Goal: Task Accomplishment & Management: Complete application form

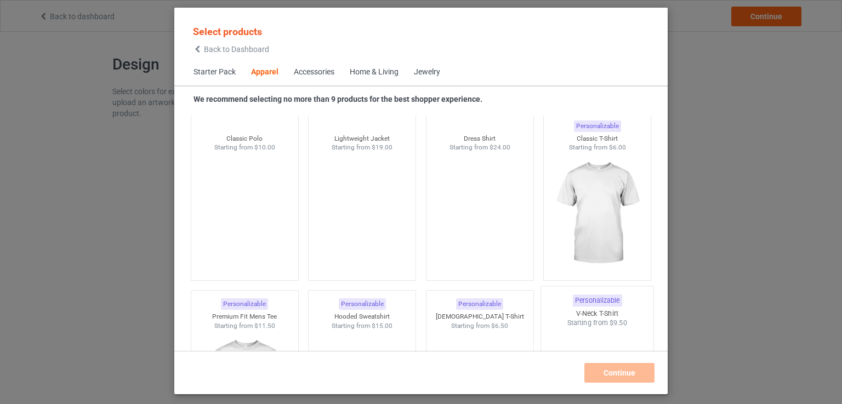
scroll to position [408, 0]
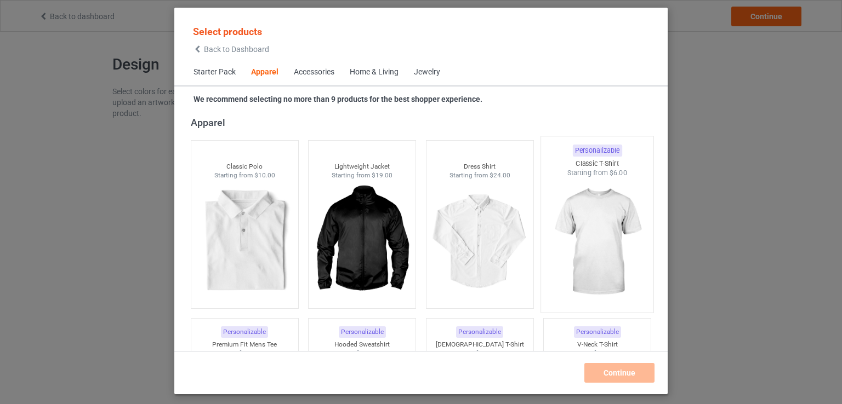
click at [594, 226] on img at bounding box center [597, 242] width 103 height 129
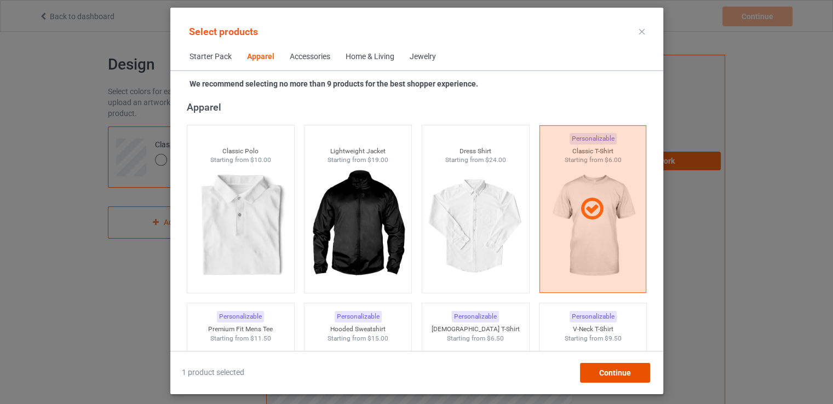
click at [608, 377] on span "Continue" at bounding box center [615, 373] width 32 height 9
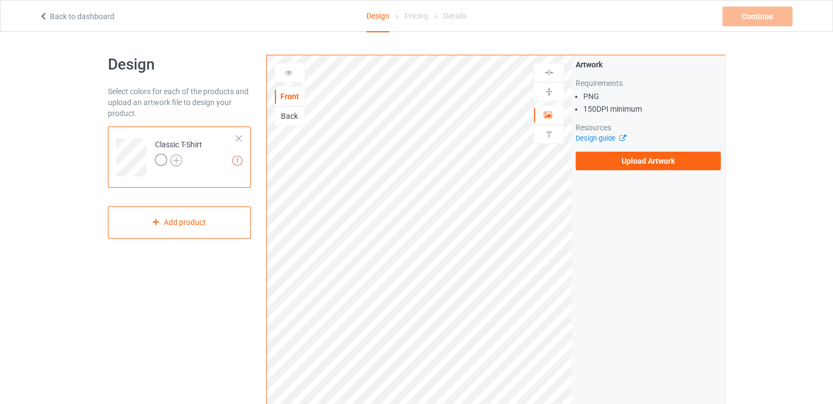
click at [174, 159] on img at bounding box center [176, 161] width 12 height 12
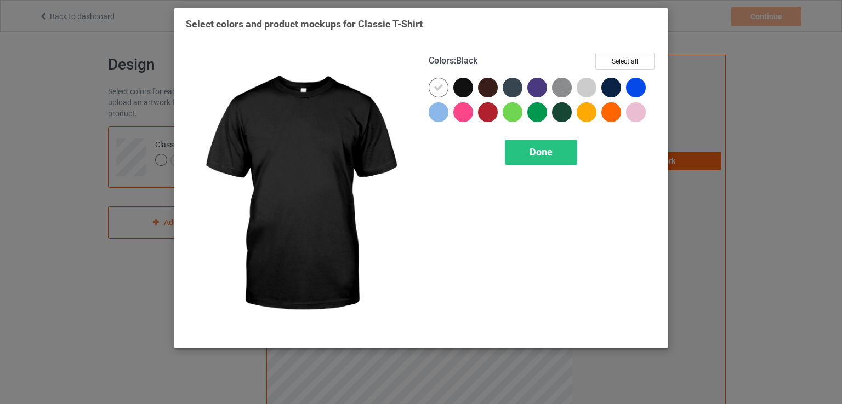
click at [464, 82] on div at bounding box center [463, 88] width 20 height 20
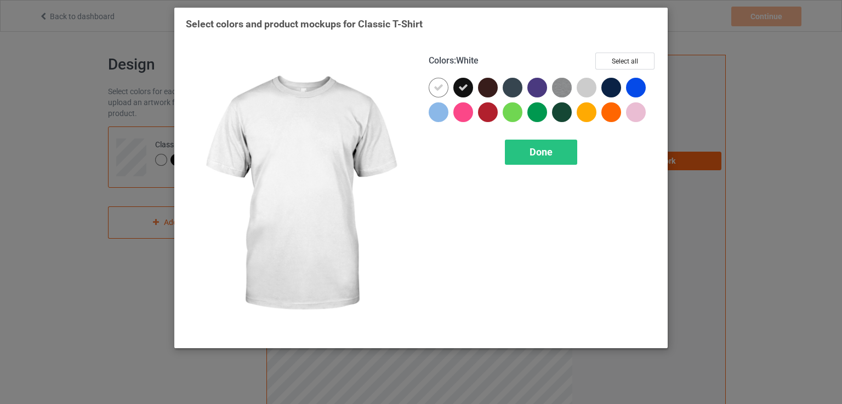
click at [436, 90] on icon at bounding box center [438, 88] width 10 height 10
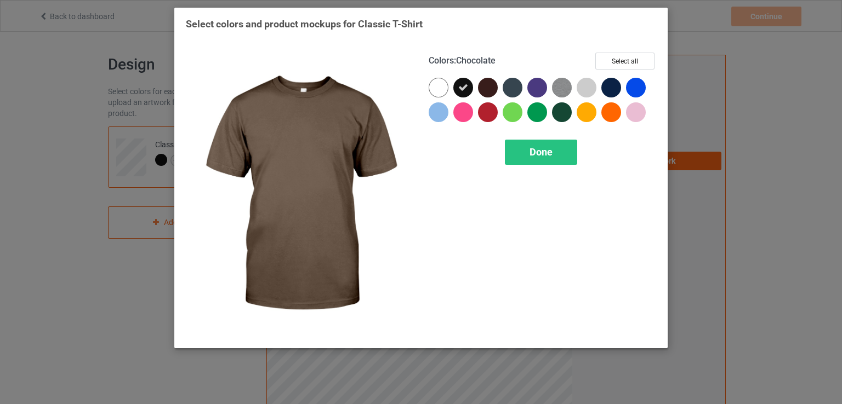
click at [488, 88] on div at bounding box center [488, 88] width 20 height 20
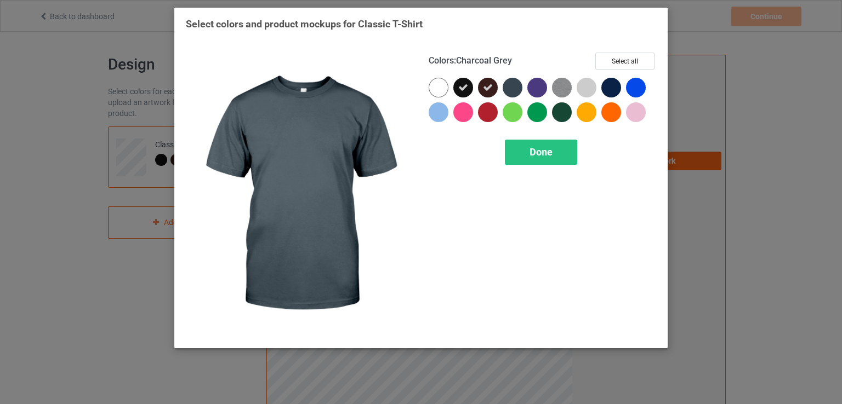
click at [511, 87] on div at bounding box center [512, 88] width 20 height 20
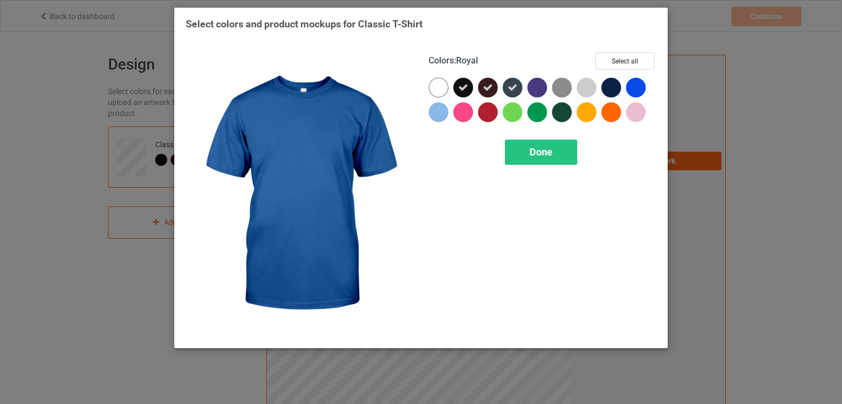
click at [634, 84] on div at bounding box center [636, 88] width 20 height 20
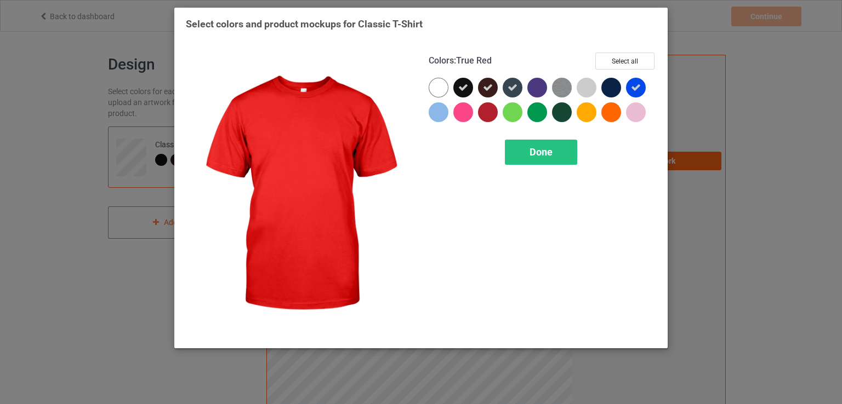
click at [492, 115] on div at bounding box center [488, 112] width 20 height 20
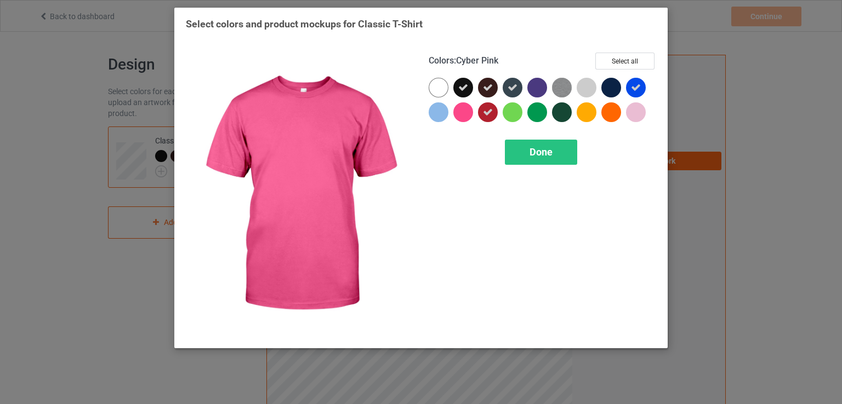
click at [467, 114] on div at bounding box center [463, 112] width 20 height 20
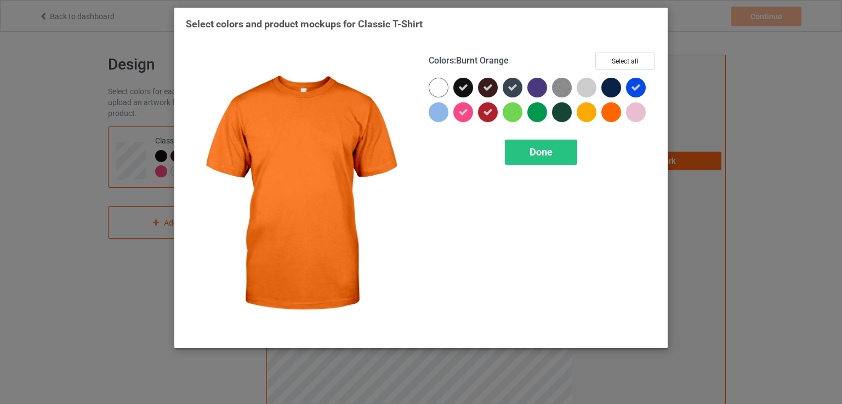
click at [616, 111] on div at bounding box center [611, 112] width 20 height 20
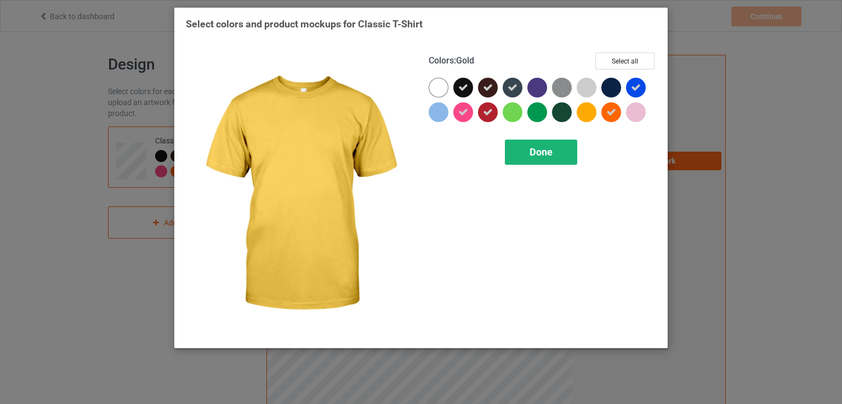
click at [551, 155] on span "Done" at bounding box center [540, 152] width 23 height 12
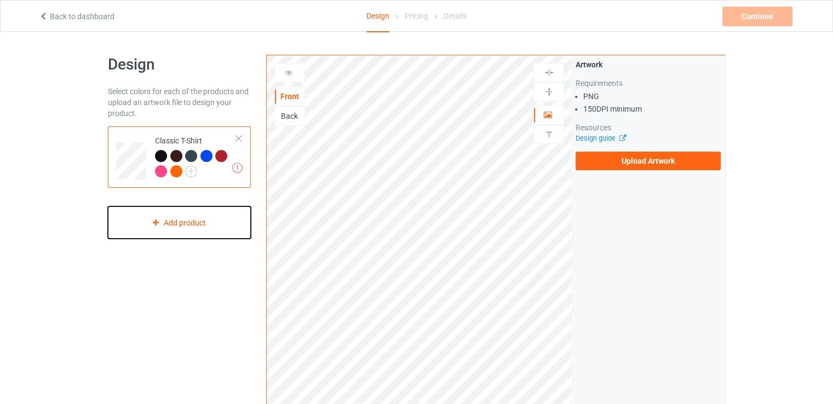
click at [204, 221] on div "Add product" at bounding box center [179, 223] width 143 height 32
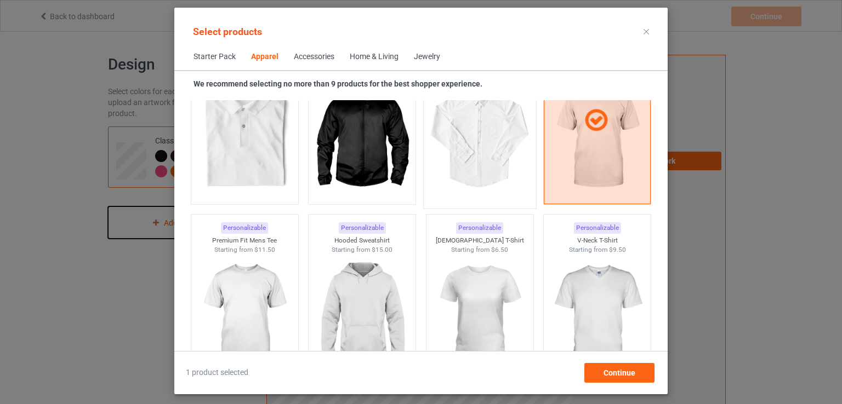
scroll to position [554, 0]
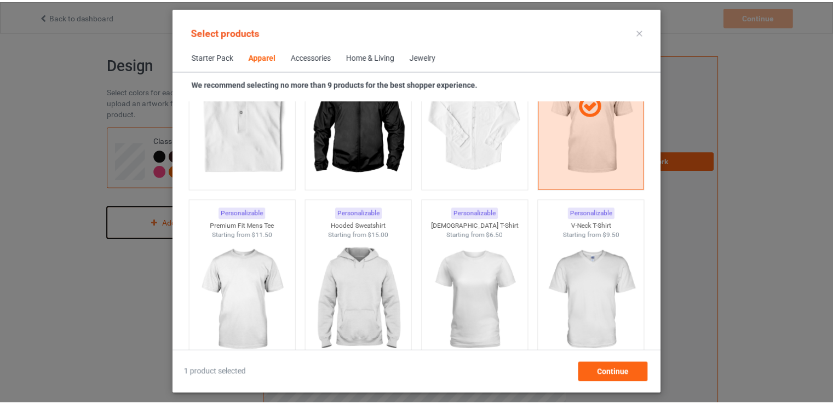
scroll to position [584, 0]
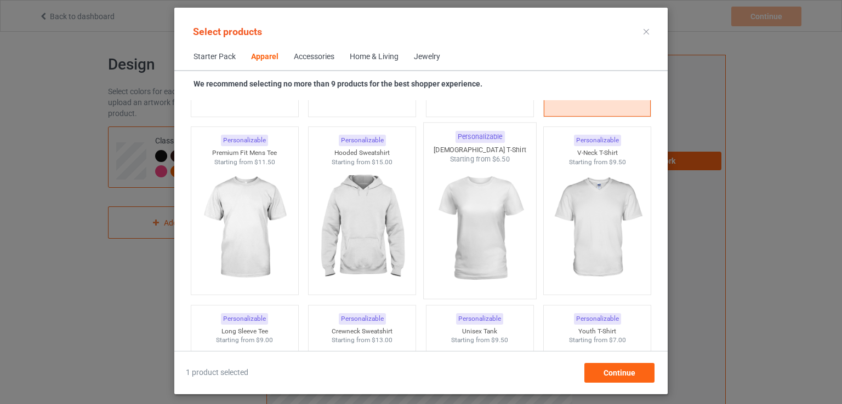
click at [488, 216] on img at bounding box center [479, 228] width 103 height 129
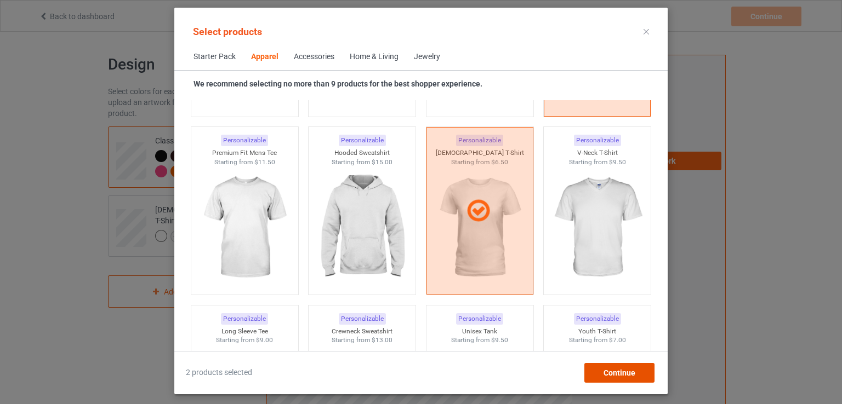
click at [604, 371] on span "Continue" at bounding box center [619, 373] width 32 height 9
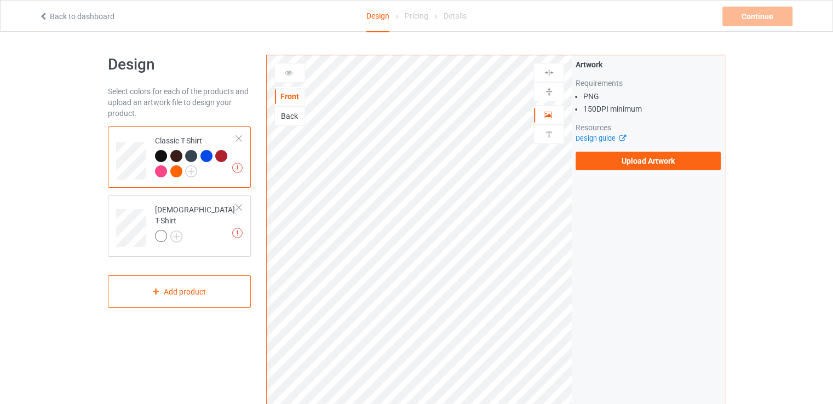
click at [234, 136] on div "Classic T-Shirt" at bounding box center [196, 155] width 82 height 41
click at [178, 231] on img at bounding box center [176, 237] width 12 height 12
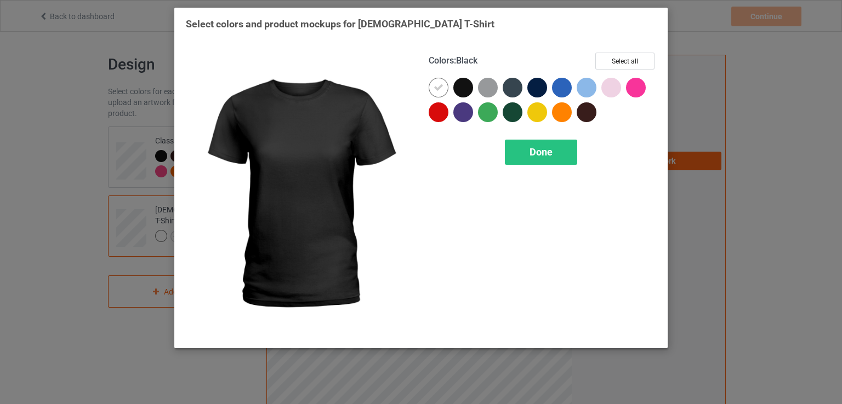
click at [454, 90] on div at bounding box center [463, 88] width 20 height 20
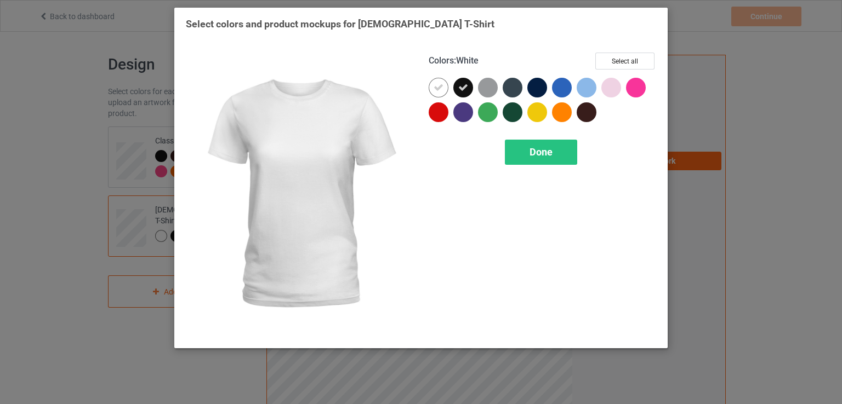
click at [434, 90] on icon at bounding box center [438, 88] width 10 height 10
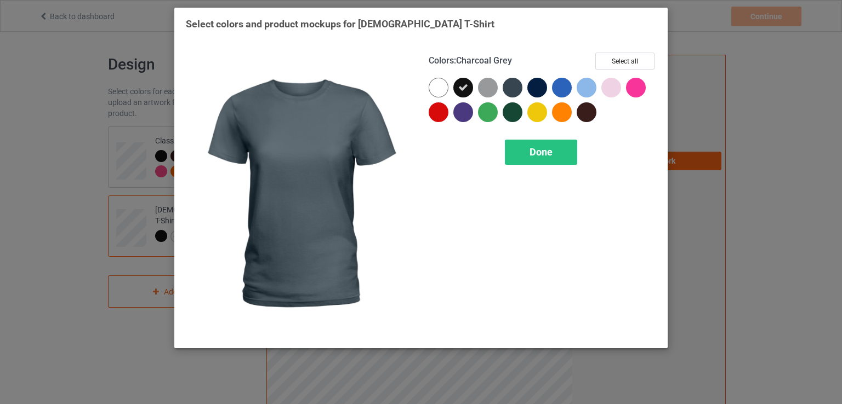
click at [515, 85] on div at bounding box center [512, 88] width 20 height 20
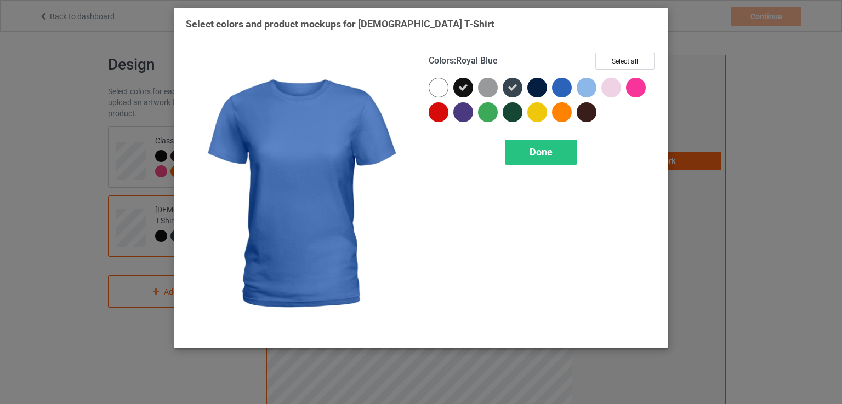
click at [558, 83] on div at bounding box center [562, 88] width 20 height 20
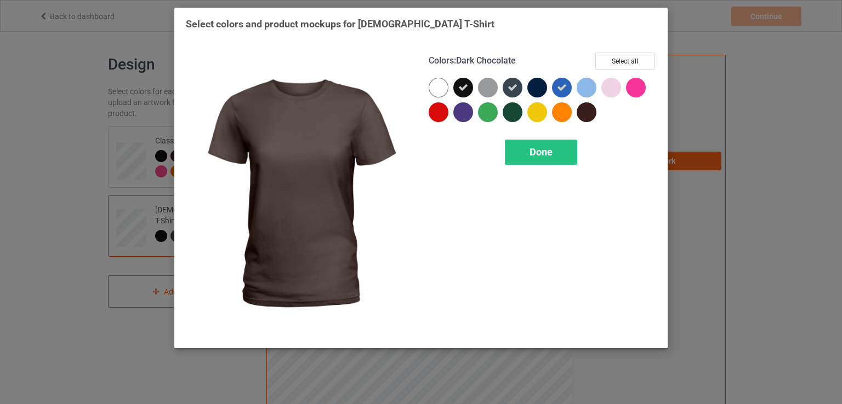
click at [587, 115] on div at bounding box center [586, 112] width 20 height 20
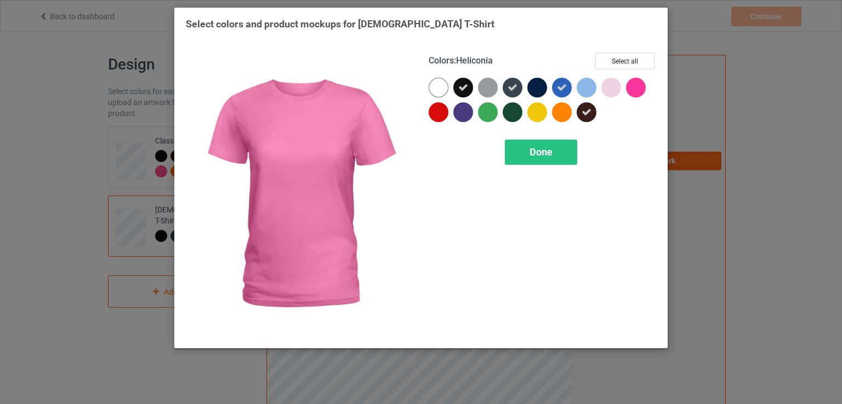
click at [641, 87] on div at bounding box center [636, 88] width 20 height 20
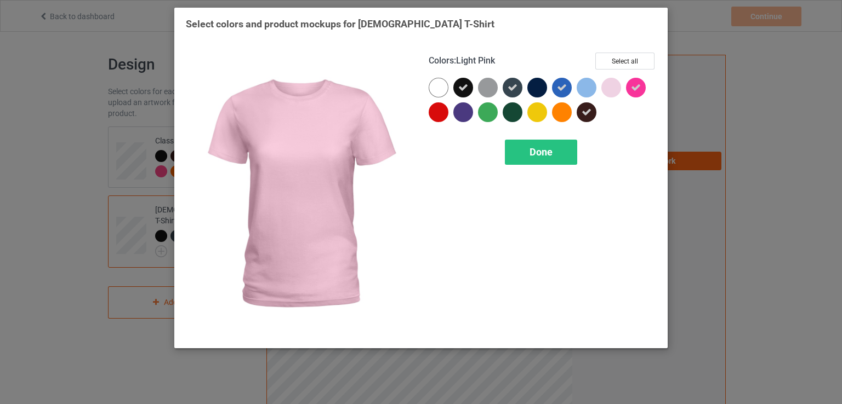
click at [614, 87] on div at bounding box center [611, 88] width 20 height 20
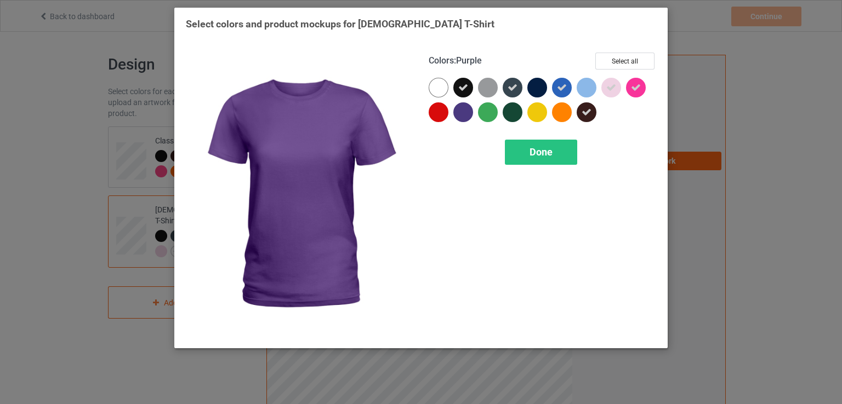
click at [466, 111] on div at bounding box center [463, 112] width 20 height 20
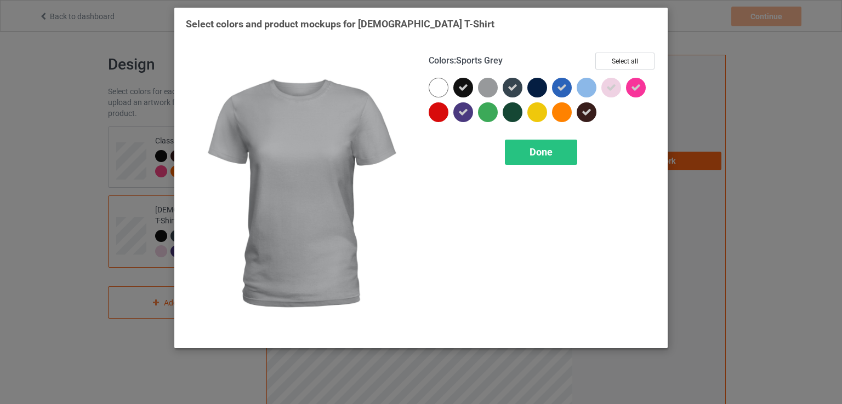
click at [490, 83] on div at bounding box center [488, 88] width 20 height 20
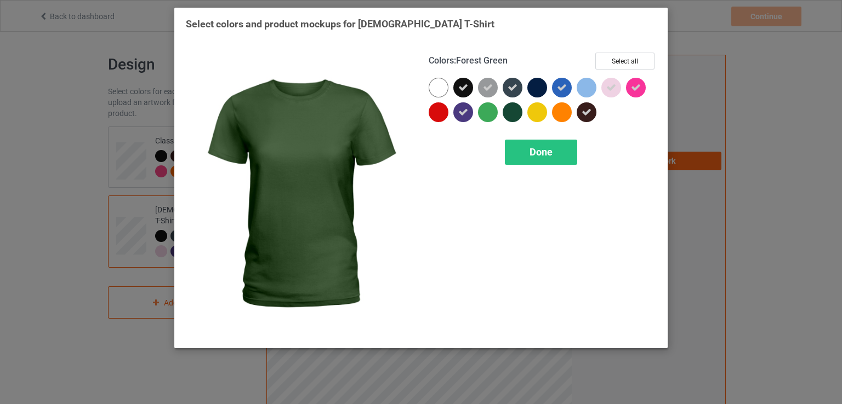
click at [508, 110] on div at bounding box center [512, 112] width 20 height 20
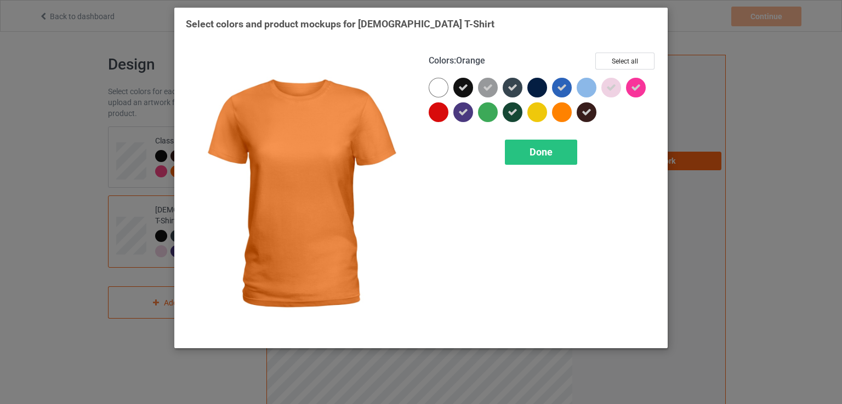
click at [556, 108] on div at bounding box center [562, 112] width 20 height 20
click at [553, 157] on div "Done" at bounding box center [541, 152] width 72 height 25
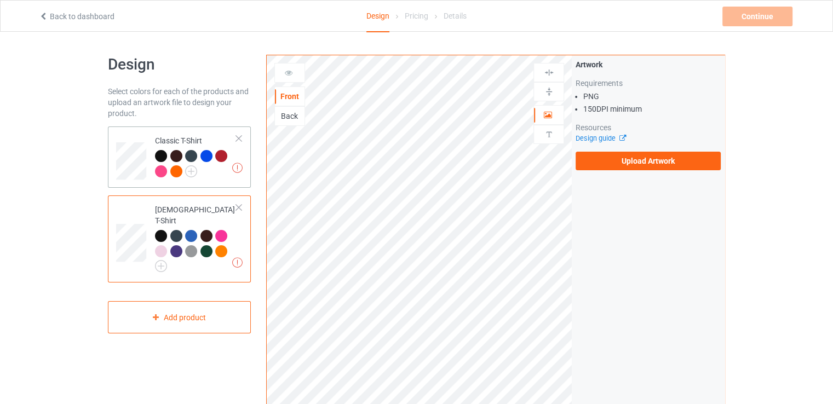
click at [243, 138] on div "Missing artworks Classic T-Shirt" at bounding box center [179, 157] width 143 height 61
click at [240, 134] on td "Missing artworks Classic T-Shirt" at bounding box center [196, 157] width 94 height 53
click at [238, 138] on div at bounding box center [239, 139] width 8 height 8
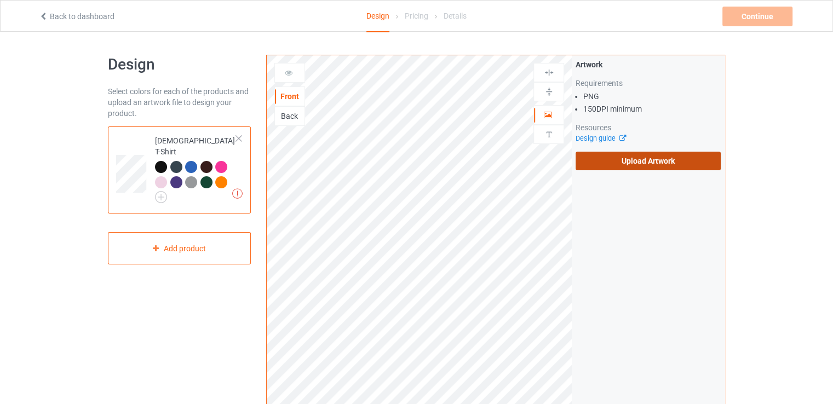
click at [626, 158] on label "Upload Artwork" at bounding box center [648, 161] width 145 height 19
click at [0, 0] on input "Upload Artwork" at bounding box center [0, 0] width 0 height 0
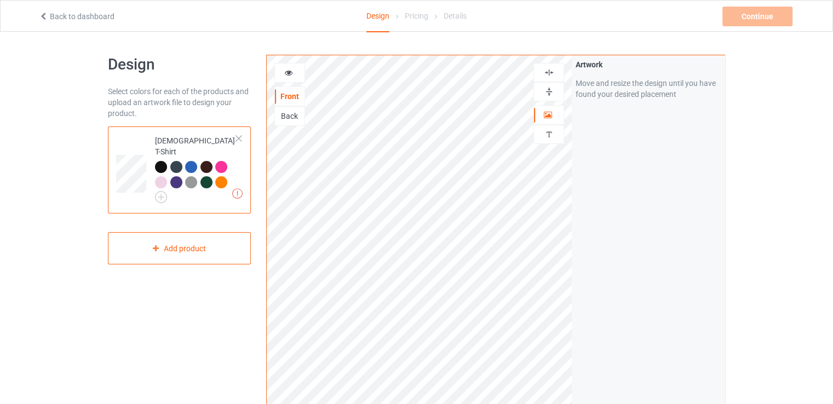
click at [542, 90] on div at bounding box center [549, 92] width 30 height 10
click at [546, 73] on img at bounding box center [549, 72] width 10 height 10
click at [549, 68] on img at bounding box center [549, 72] width 10 height 10
click at [550, 88] on img at bounding box center [549, 92] width 10 height 10
click at [547, 88] on img at bounding box center [549, 92] width 10 height 10
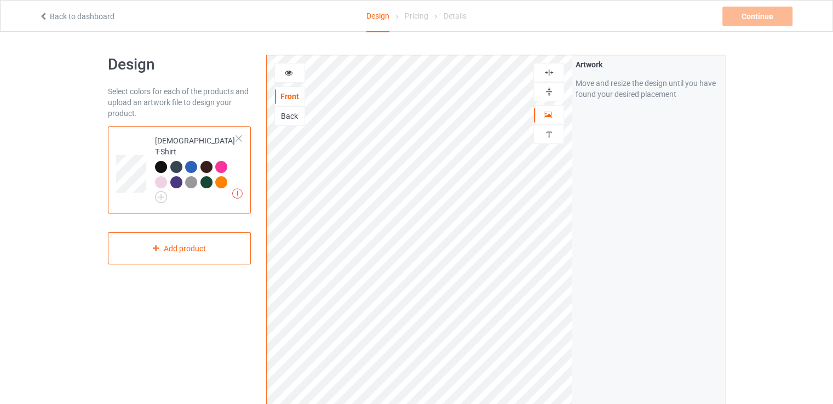
click at [550, 73] on img at bounding box center [549, 72] width 10 height 10
click at [220, 161] on div at bounding box center [221, 167] width 12 height 12
click at [164, 176] on div at bounding box center [161, 182] width 12 height 12
click at [653, 216] on div "Artwork Move and resize the design until you have found your desired placement" at bounding box center [648, 263] width 153 height 416
click at [216, 207] on div "Artwork resolution lower than 150 DPI may result in bad print [DEMOGRAPHIC_DATA…" at bounding box center [179, 196] width 143 height 138
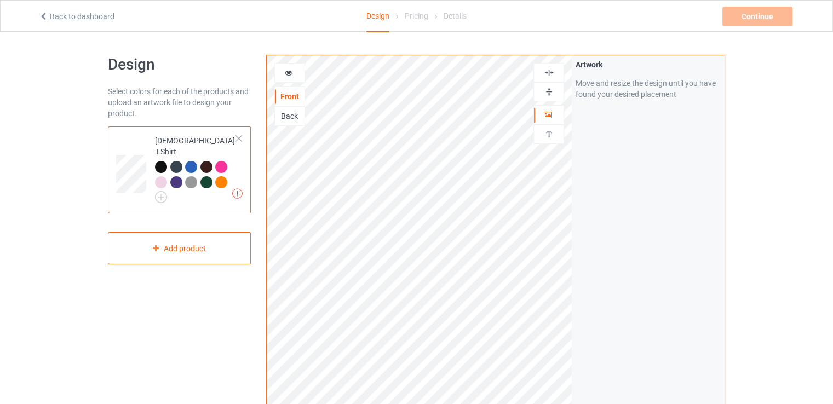
click at [699, 158] on div "Artwork Move and resize the design until you have found your desired placement" at bounding box center [648, 263] width 153 height 416
click at [217, 299] on div "Design Select colors for each of the products and upload an artwork file to des…" at bounding box center [179, 370] width 158 height 647
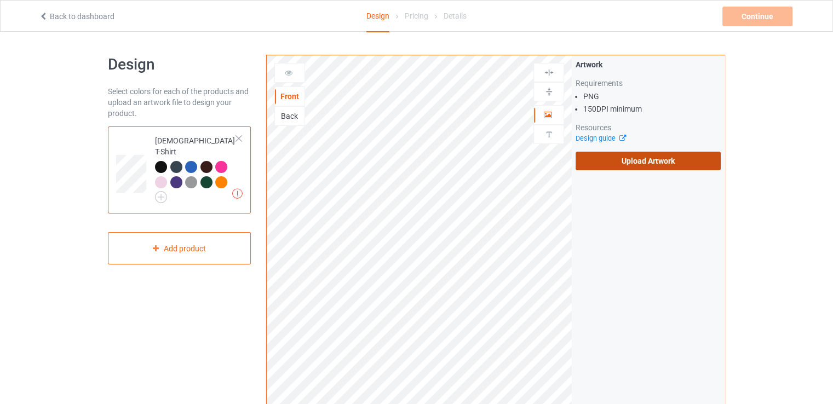
click at [613, 165] on label "Upload Artwork" at bounding box center [648, 161] width 145 height 19
click at [0, 0] on input "Upload Artwork" at bounding box center [0, 0] width 0 height 0
click at [673, 163] on label "Upload Artwork" at bounding box center [648, 161] width 145 height 19
click at [0, 0] on input "Upload Artwork" at bounding box center [0, 0] width 0 height 0
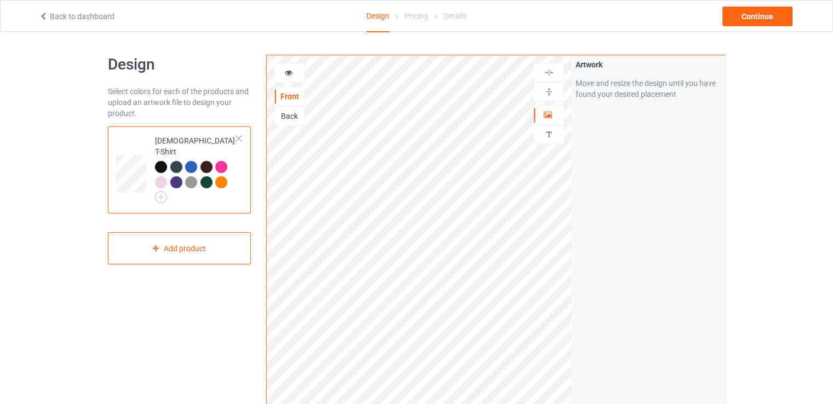
click at [157, 161] on div at bounding box center [161, 167] width 12 height 12
click at [191, 161] on div at bounding box center [191, 167] width 12 height 12
click at [761, 16] on div "Continue" at bounding box center [758, 17] width 70 height 20
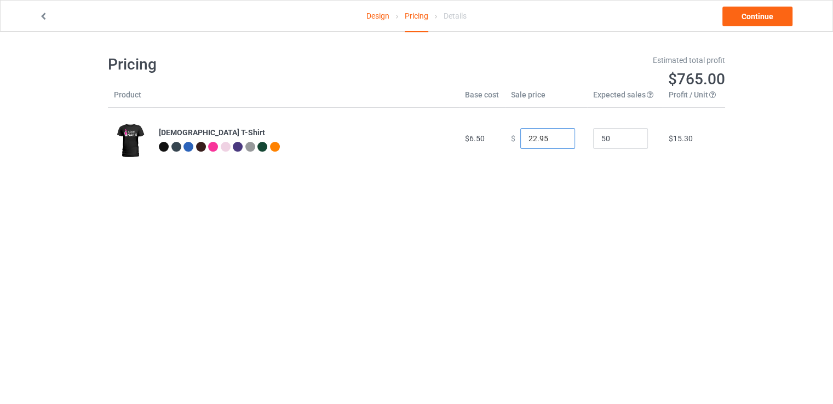
click at [528, 139] on input "22.95" at bounding box center [548, 138] width 55 height 21
drag, startPoint x: 529, startPoint y: 139, endPoint x: 495, endPoint y: 139, distance: 34.0
click at [495, 139] on tr "[DEMOGRAPHIC_DATA] T-Shirt $6.50 $ 22.95 50 $15.30" at bounding box center [416, 138] width 617 height 61
type input "19.95"
click at [513, 195] on body "Design Pricing Details Continue Pricing Estimated total profit $625.50 Product …" at bounding box center [416, 234] width 833 height 404
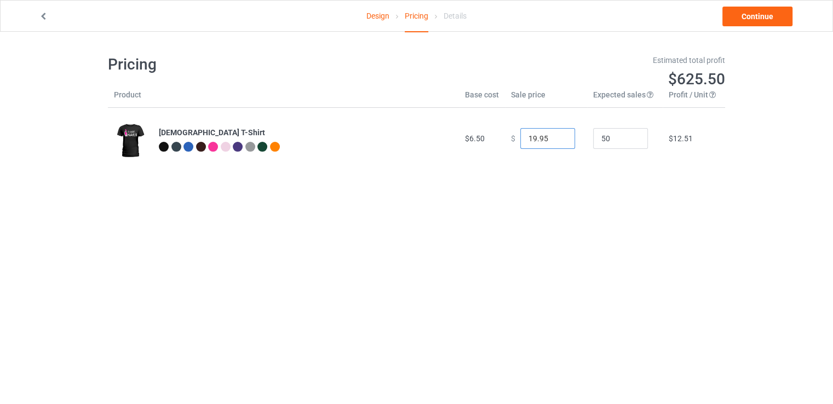
click at [528, 143] on input "19.95" at bounding box center [548, 138] width 55 height 21
click at [619, 163] on td "50" at bounding box center [625, 138] width 76 height 61
drag, startPoint x: 617, startPoint y: 143, endPoint x: 546, endPoint y: 138, distance: 70.9
click at [546, 138] on tr "[DEMOGRAPHIC_DATA] T-Shirt $6.50 $ 19.95 50 $12.51" at bounding box center [416, 138] width 617 height 61
click at [706, 205] on body "Design Pricing Details Continue Pricing Estimated total profit $625.50 Product …" at bounding box center [416, 234] width 833 height 404
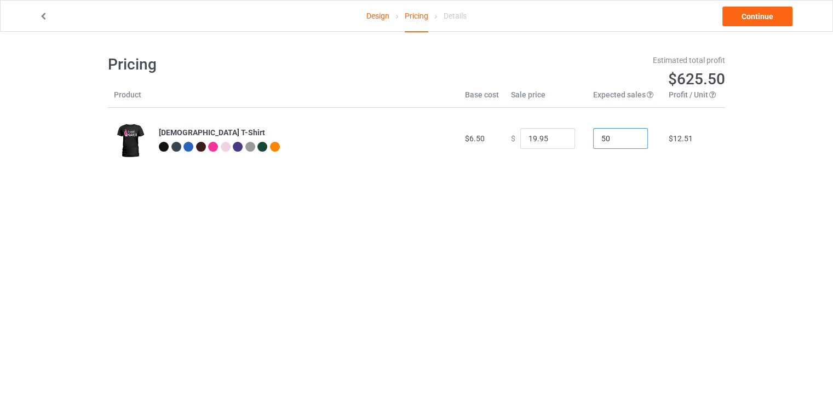
drag, startPoint x: 596, startPoint y: 144, endPoint x: 603, endPoint y: 142, distance: 7.5
click at [603, 142] on input "50" at bounding box center [620, 138] width 55 height 21
click at [620, 232] on body "Design Pricing Details Continue Pricing Estimated total profit $625.50 Product …" at bounding box center [416, 234] width 833 height 404
click at [745, 14] on link "Continue" at bounding box center [758, 17] width 70 height 20
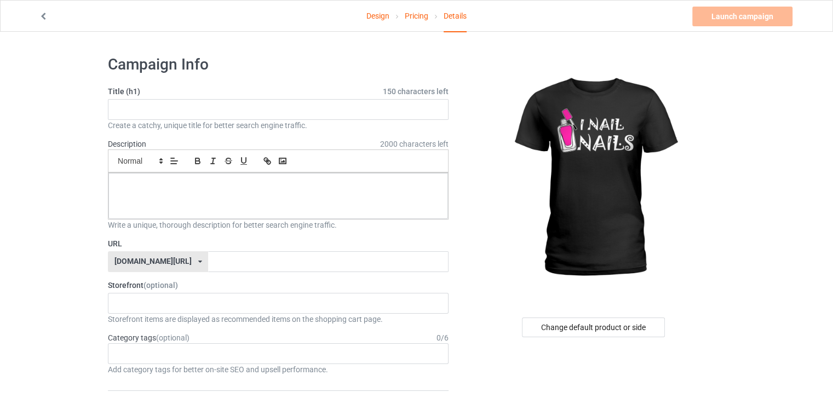
click at [242, 93] on label "Title (h1) 150 characters left" at bounding box center [278, 91] width 341 height 11
click at [238, 109] on input "text" at bounding box center [278, 109] width 341 height 21
type input "I nails"
click at [265, 198] on div at bounding box center [278, 196] width 340 height 46
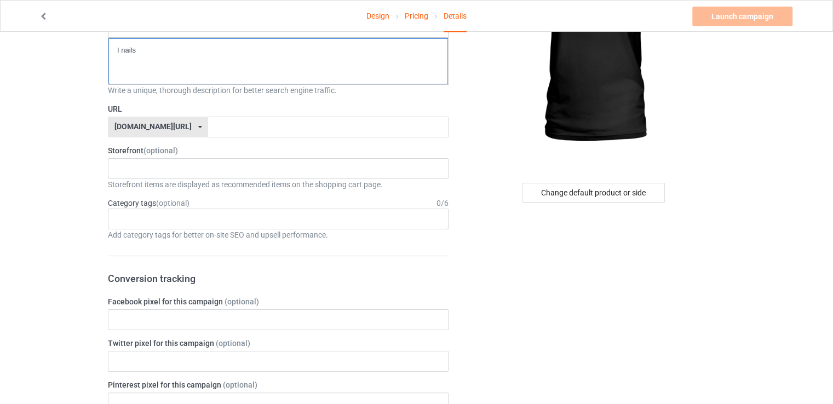
scroll to position [146, 0]
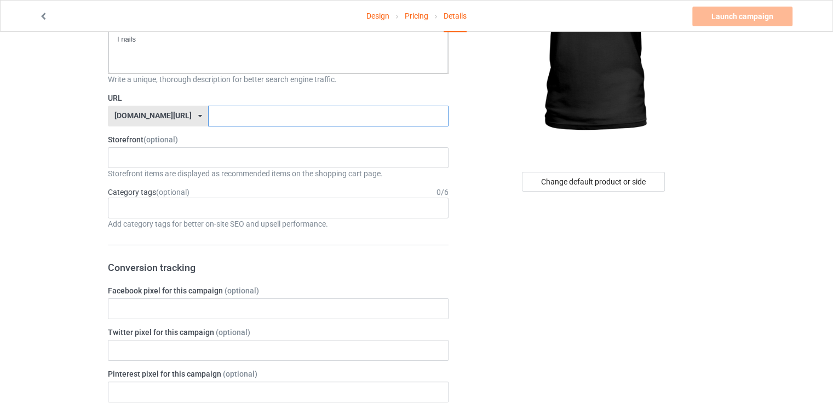
click at [259, 111] on input "text" at bounding box center [328, 116] width 240 height 21
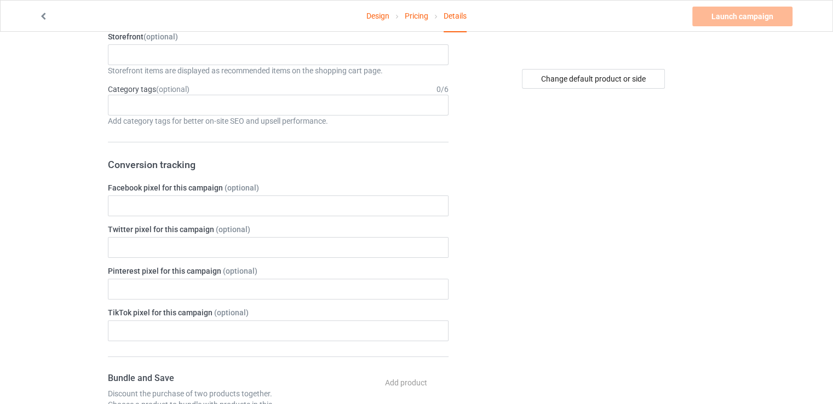
scroll to position [30, 0]
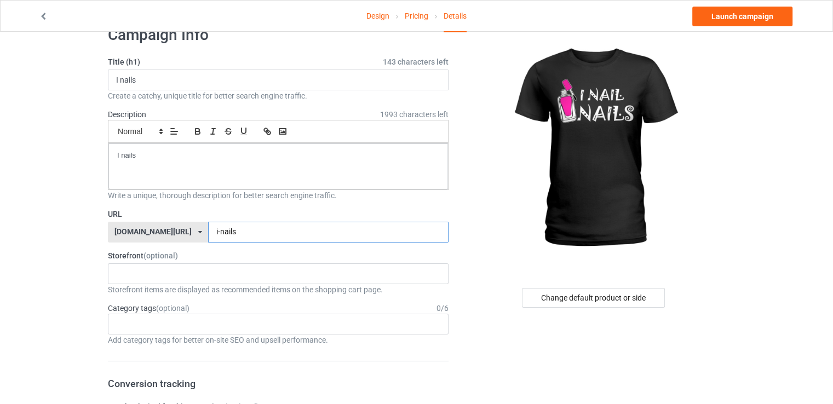
type input "i-nails"
click at [226, 211] on label "URL" at bounding box center [278, 214] width 341 height 11
click at [745, 15] on link "Launch campaign" at bounding box center [743, 17] width 100 height 20
